Goal: Check status: Check status

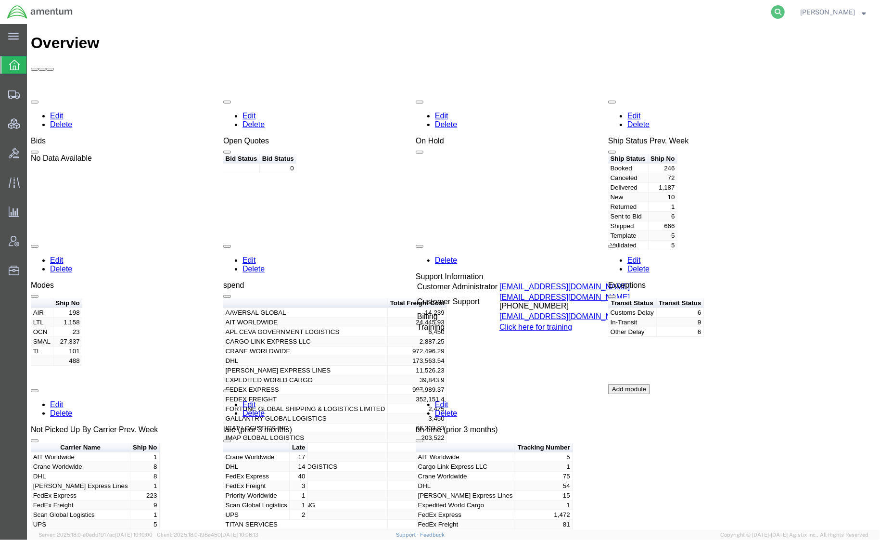
click at [774, 11] on icon at bounding box center [777, 11] width 13 height 13
paste input "6958137443"
type input "6958137443"
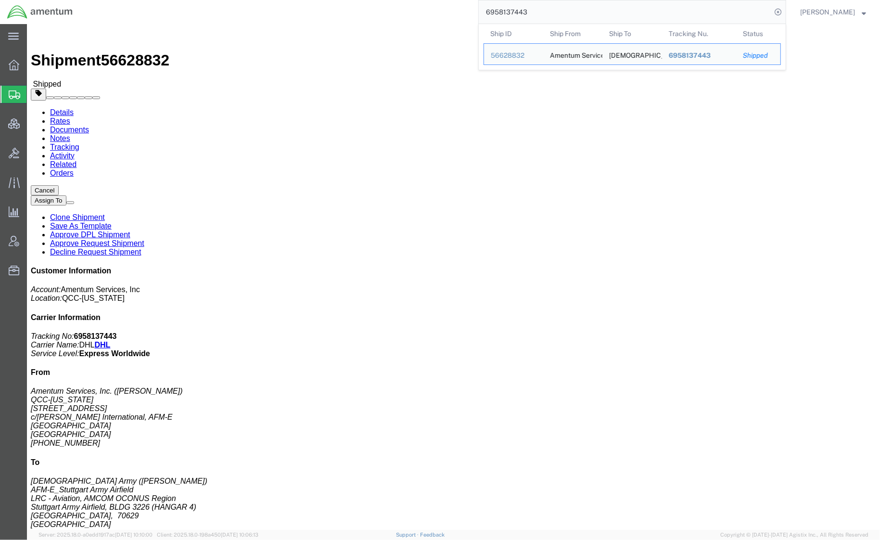
click div "Ship From Amentum Services, Inc. ([PERSON_NAME]) QCC-[US_STATE] [STREET_ADDRESS…"
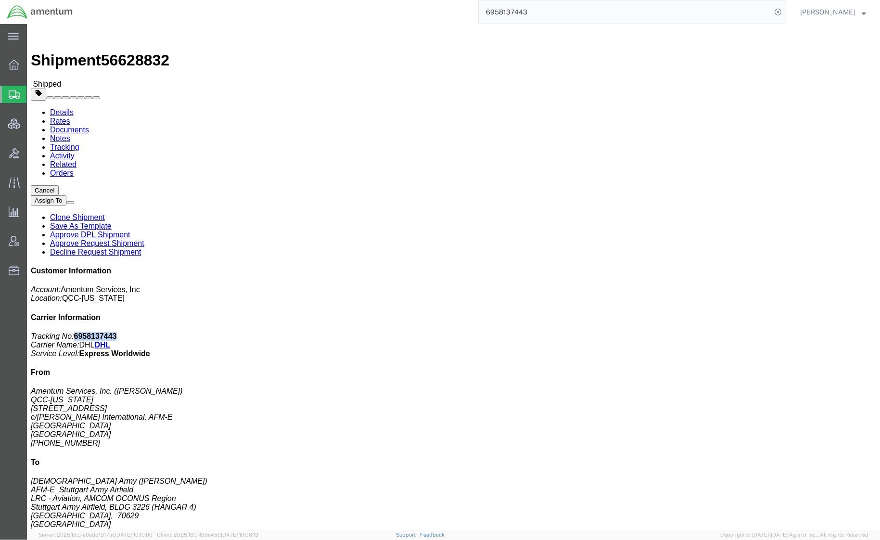
drag, startPoint x: 760, startPoint y: 126, endPoint x: 724, endPoint y: 122, distance: 35.8
click p "Tracking No: 6958137443 Carrier Name: DHL DHL Service Level: Express Worldwide"
copy b "958137443"
click link "Tracking"
